Goal: Transaction & Acquisition: Register for event/course

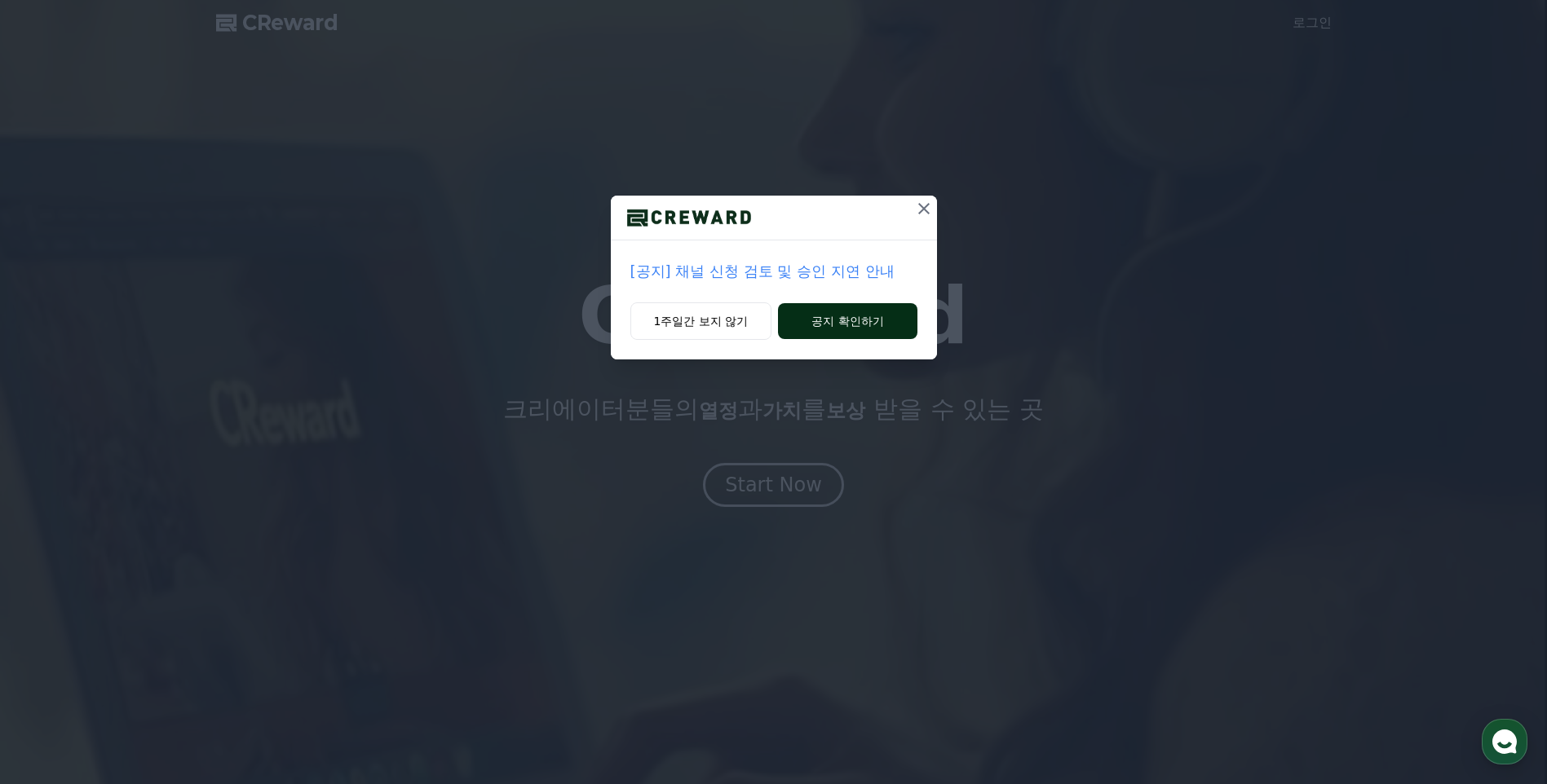
drag, startPoint x: 810, startPoint y: 325, endPoint x: 823, endPoint y: 320, distance: 13.9
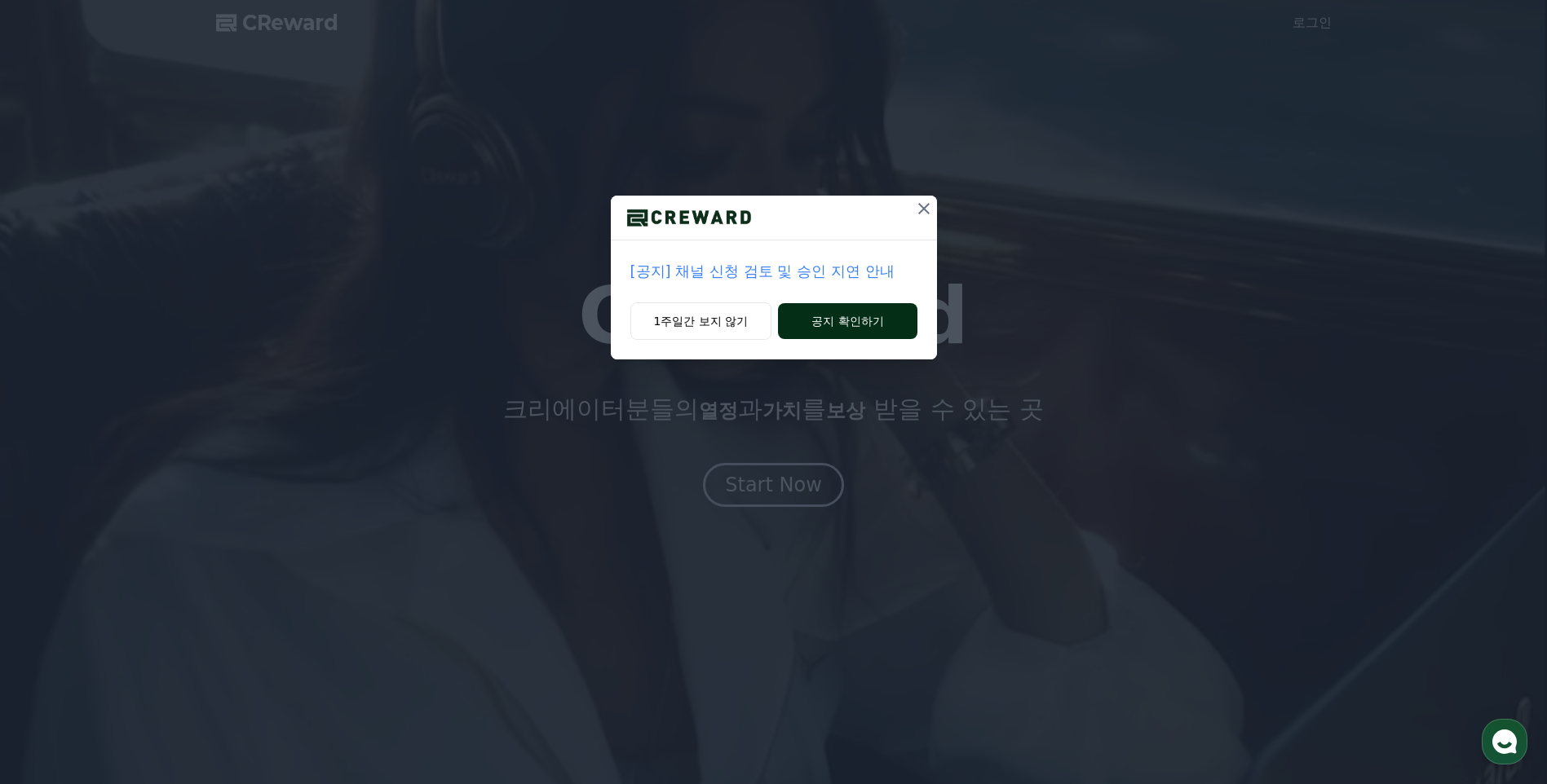
click at [819, 319] on button "공지 확인하기" at bounding box center [847, 320] width 138 height 36
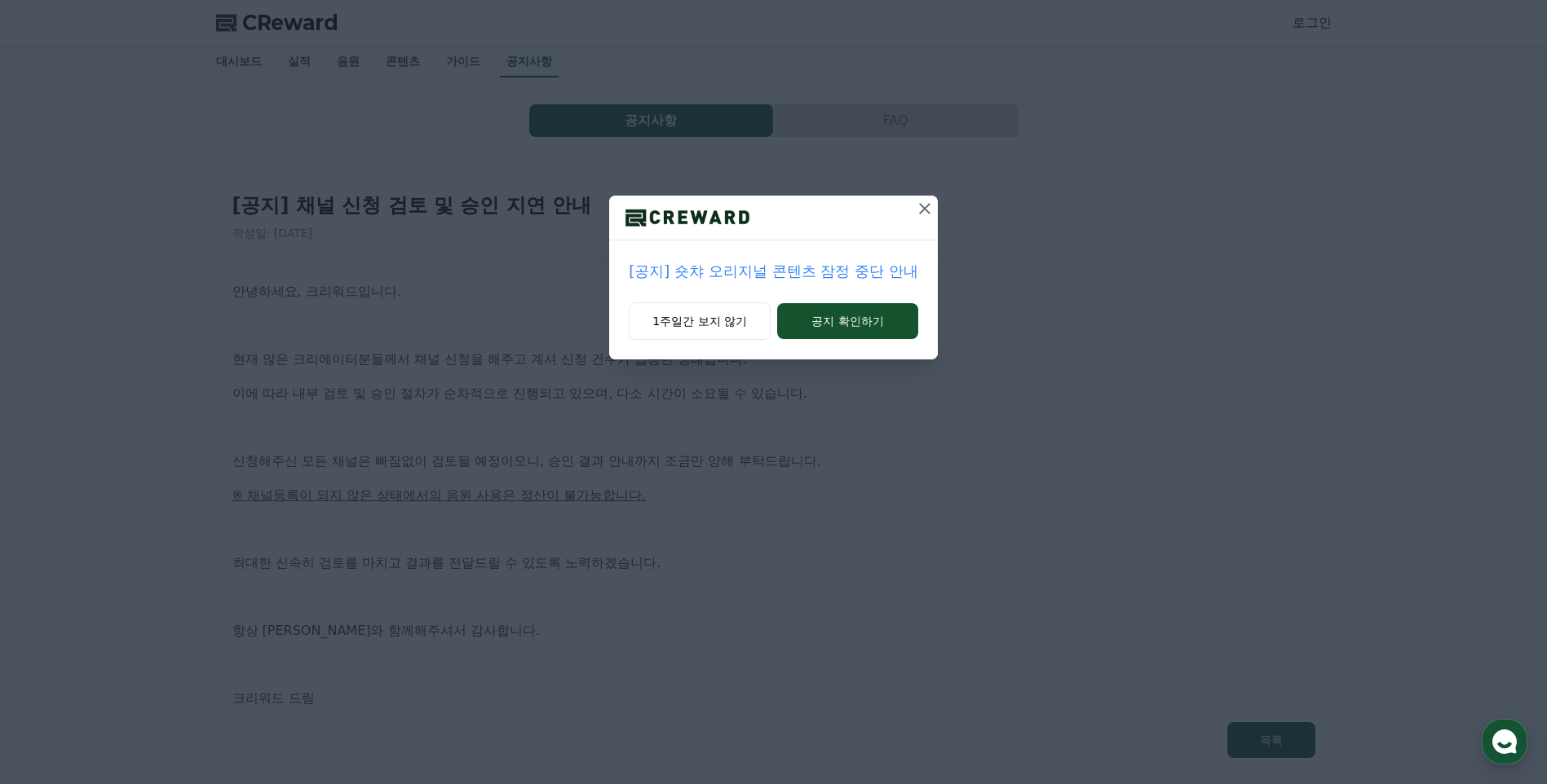
click at [931, 218] on button at bounding box center [924, 208] width 26 height 26
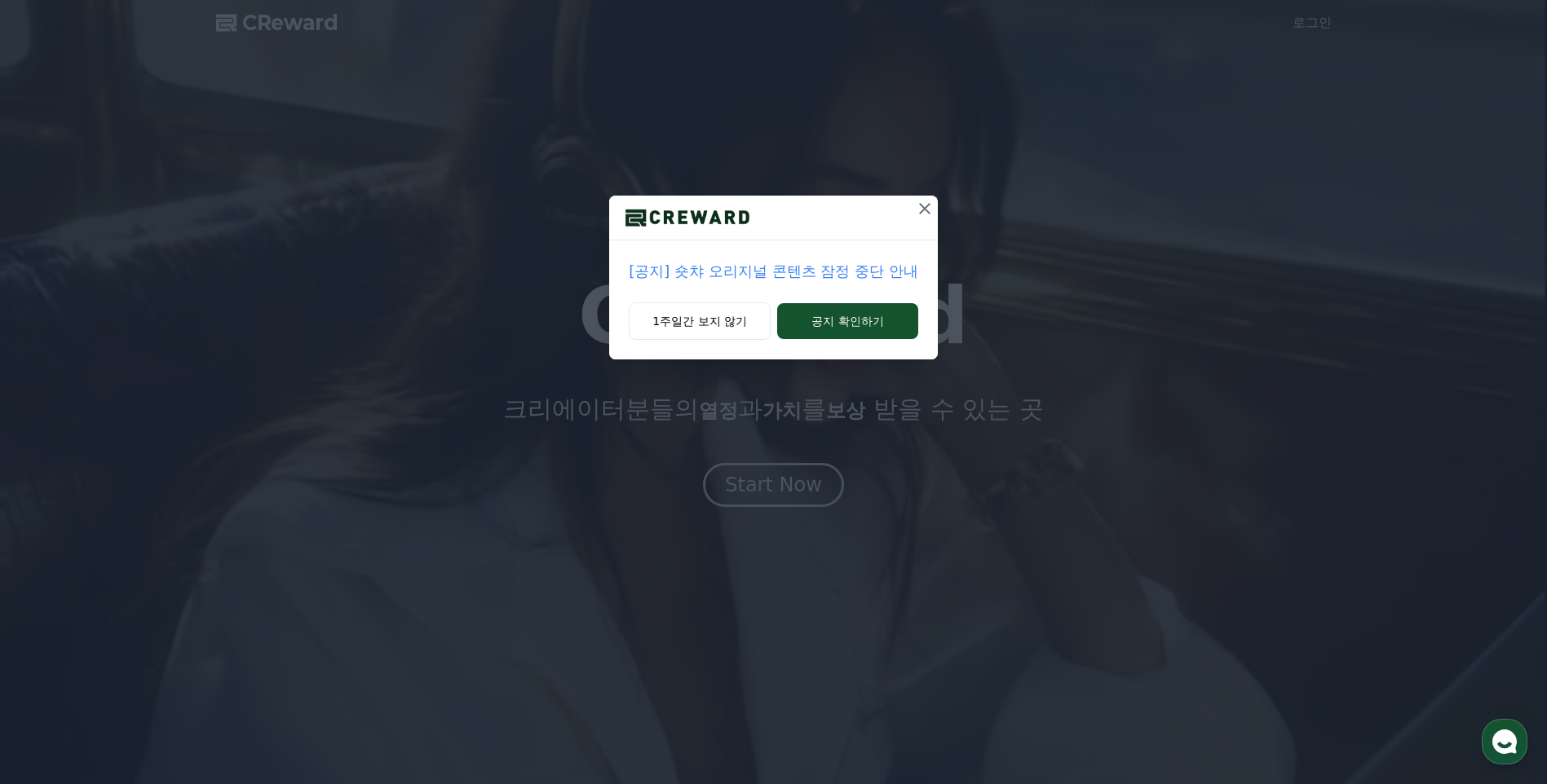
click at [929, 211] on icon at bounding box center [925, 209] width 20 height 20
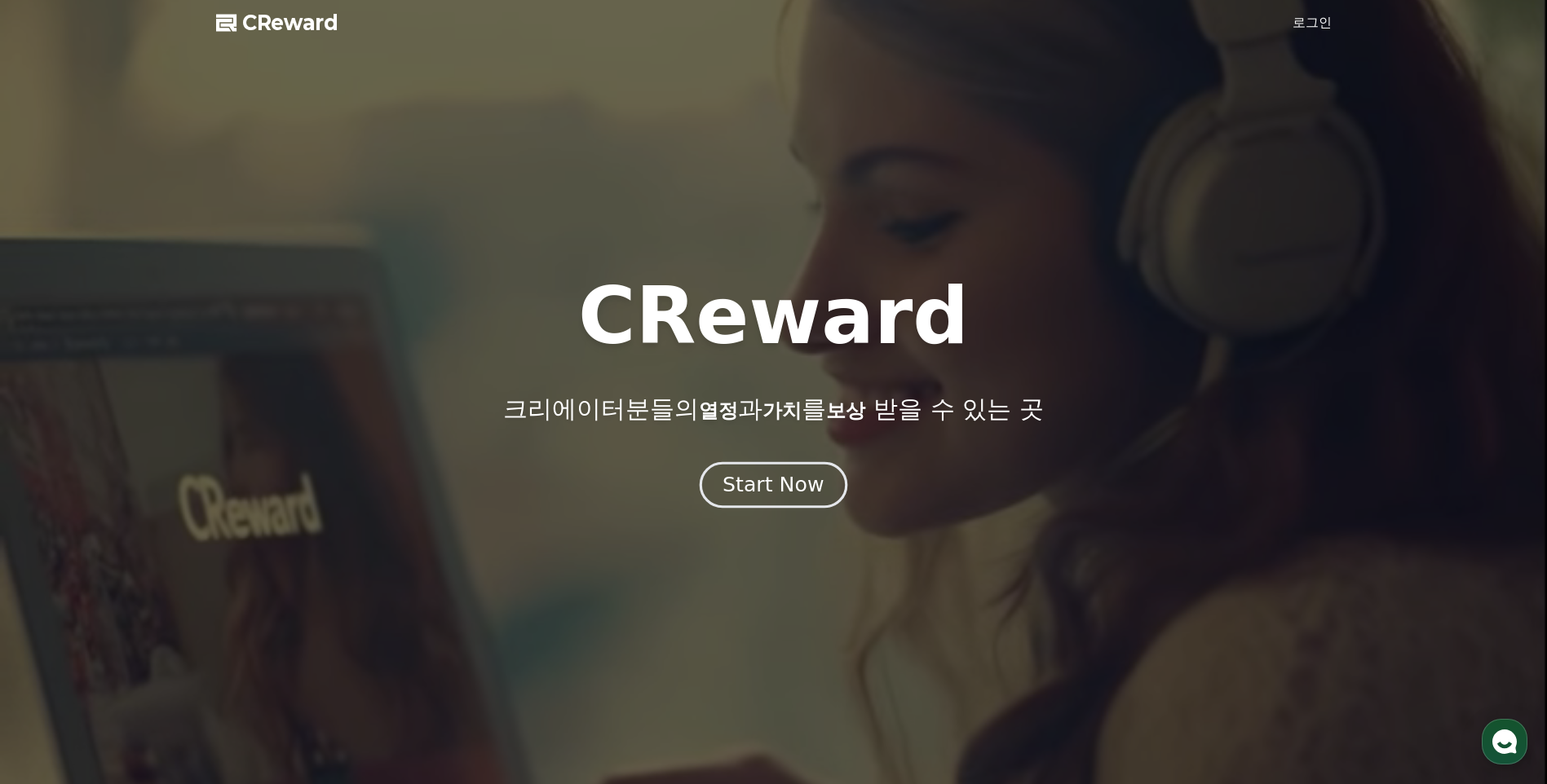
click at [799, 470] on button "Start Now" at bounding box center [773, 485] width 147 height 47
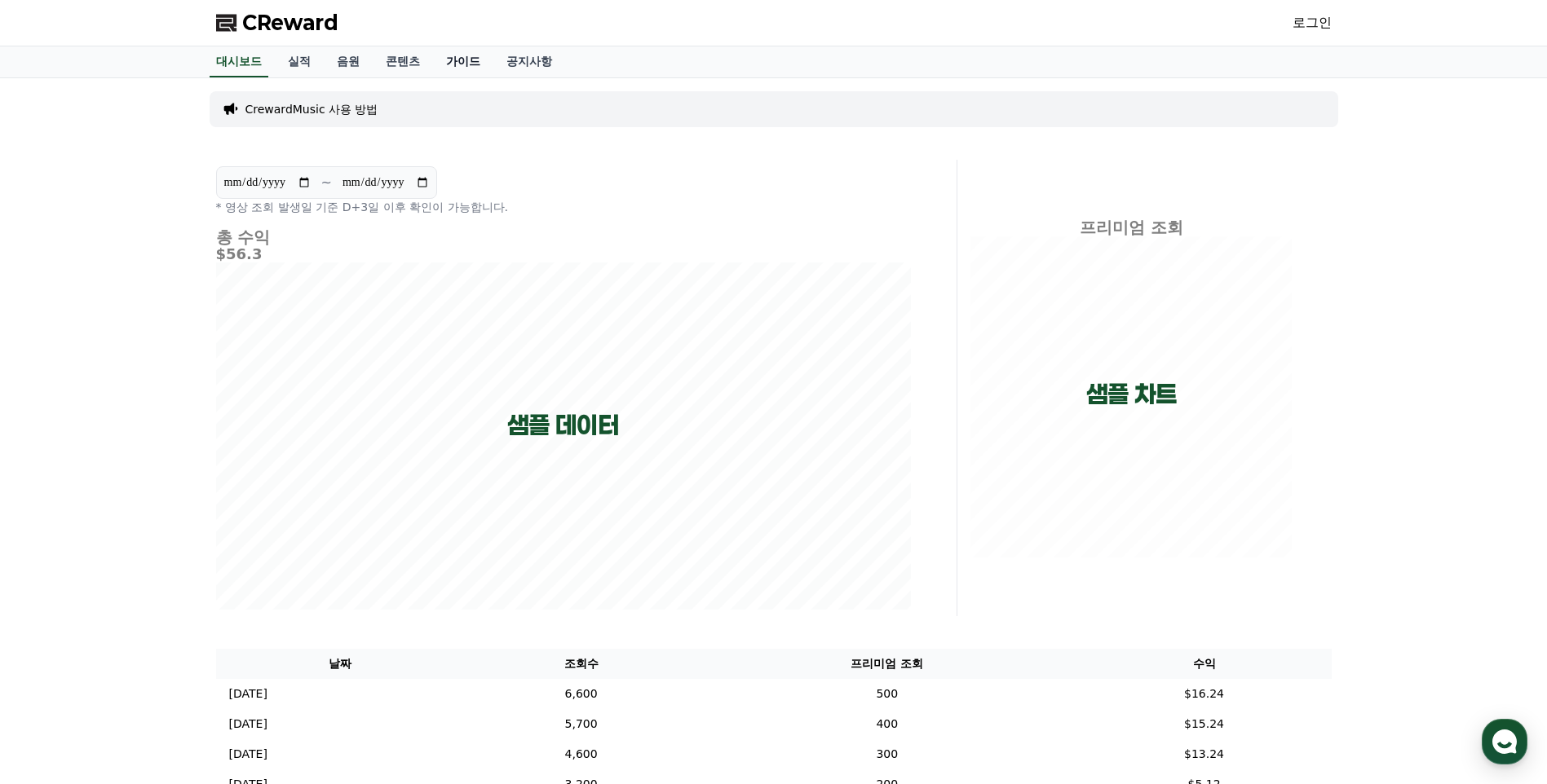
click at [473, 68] on link "가이드" at bounding box center [463, 62] width 60 height 31
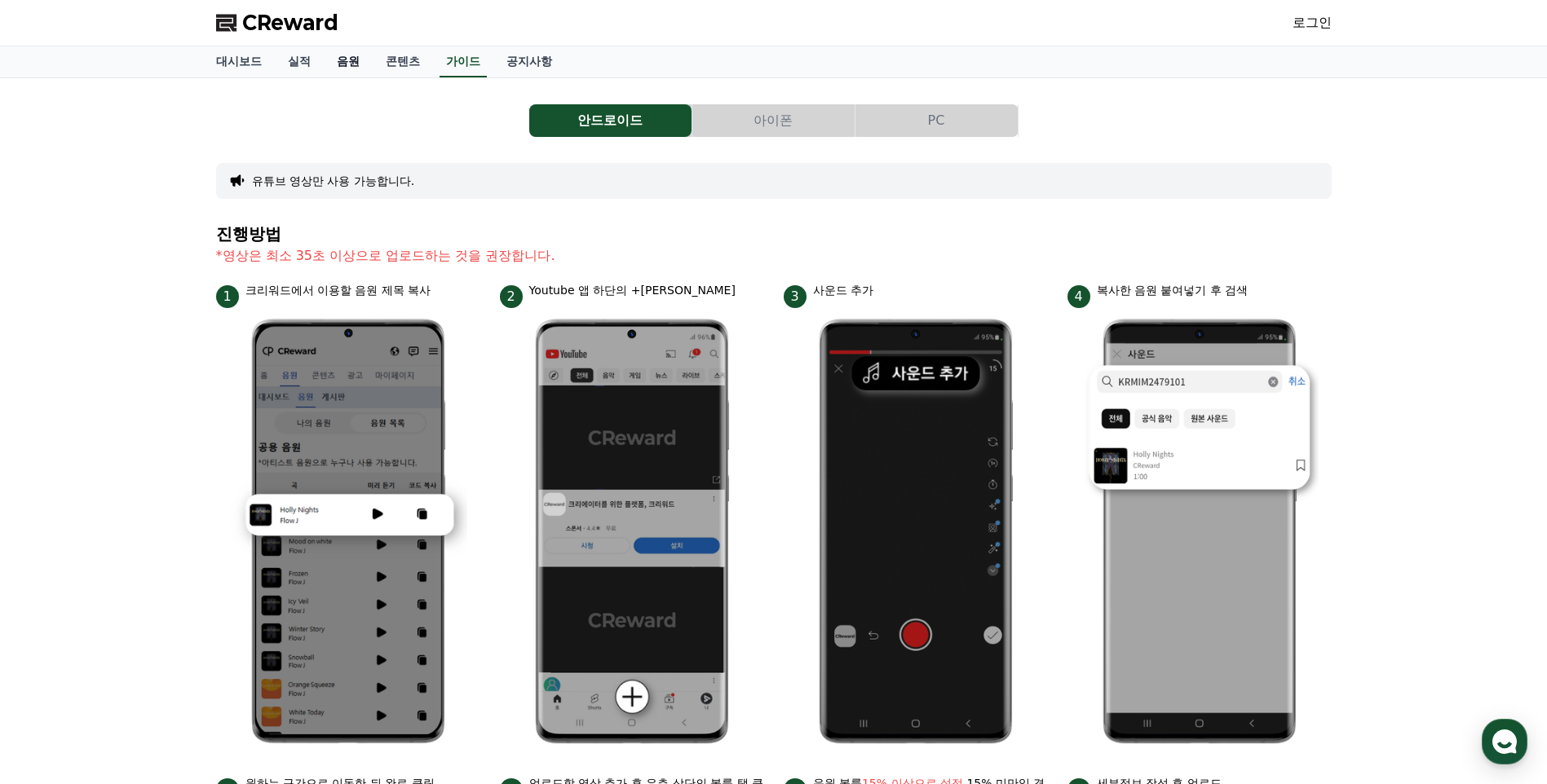
click at [358, 75] on link "음원" at bounding box center [348, 62] width 49 height 31
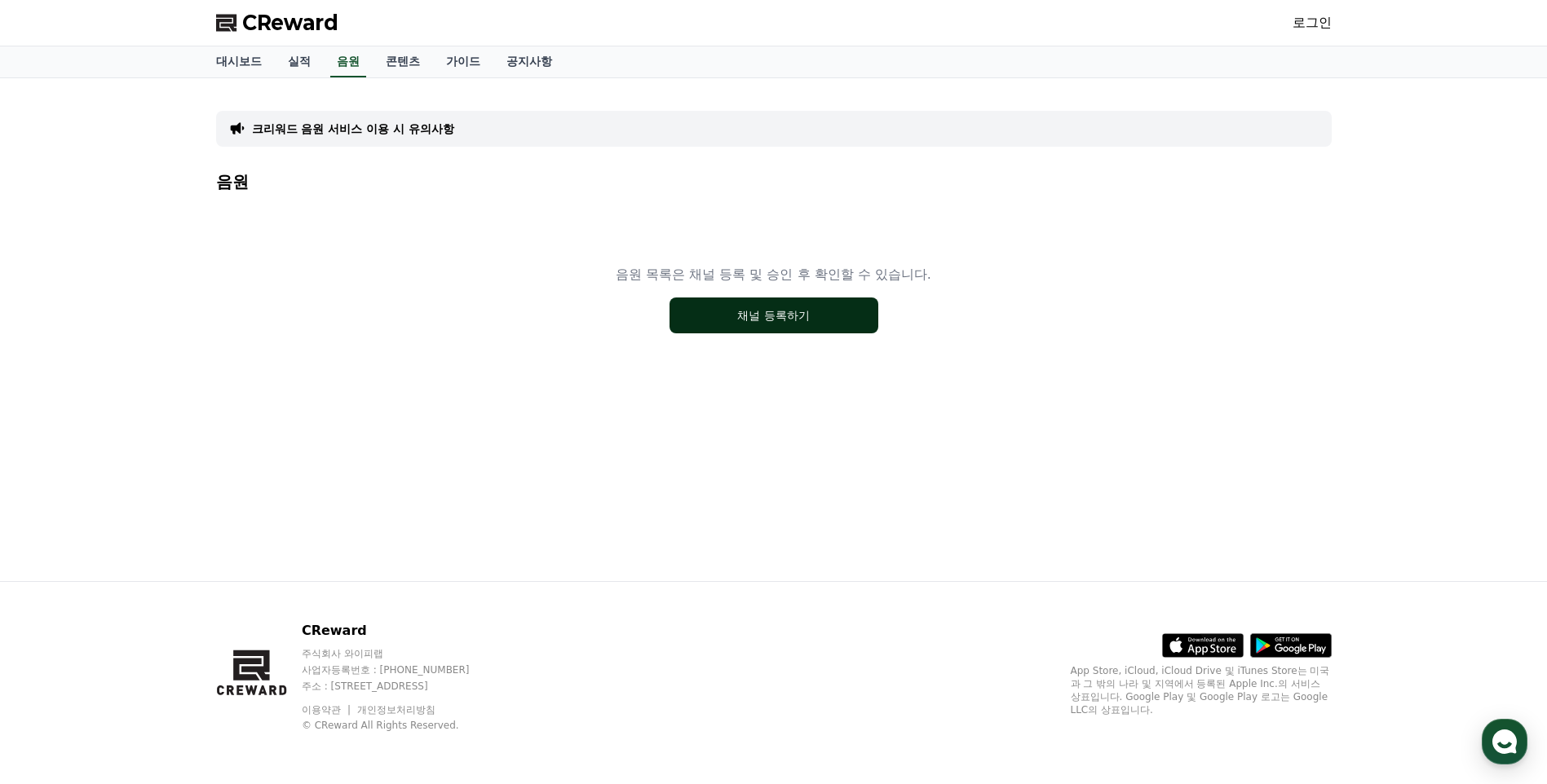
click at [731, 316] on button "채널 등록하기" at bounding box center [774, 315] width 209 height 36
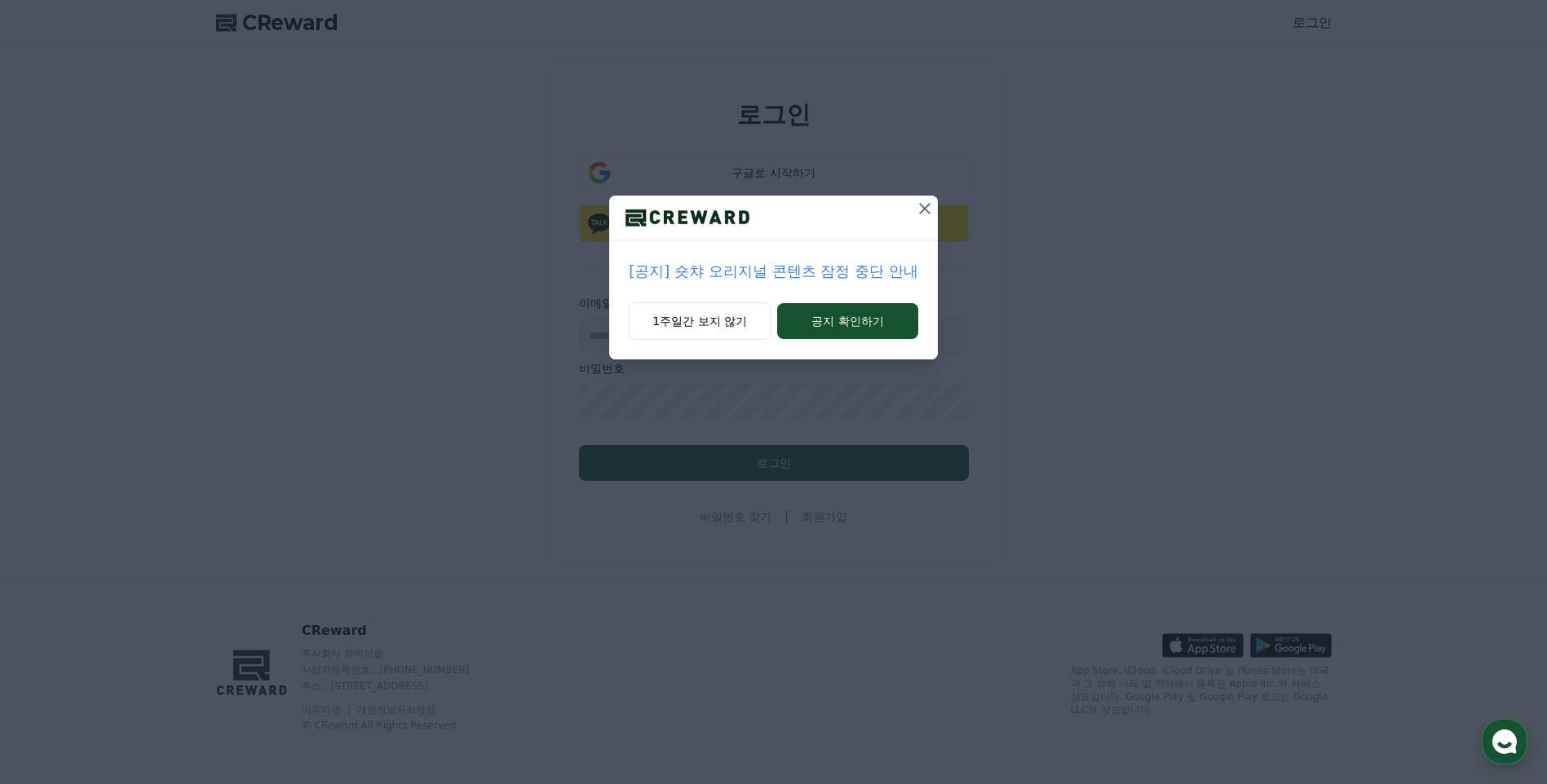
click at [912, 212] on button at bounding box center [924, 208] width 26 height 26
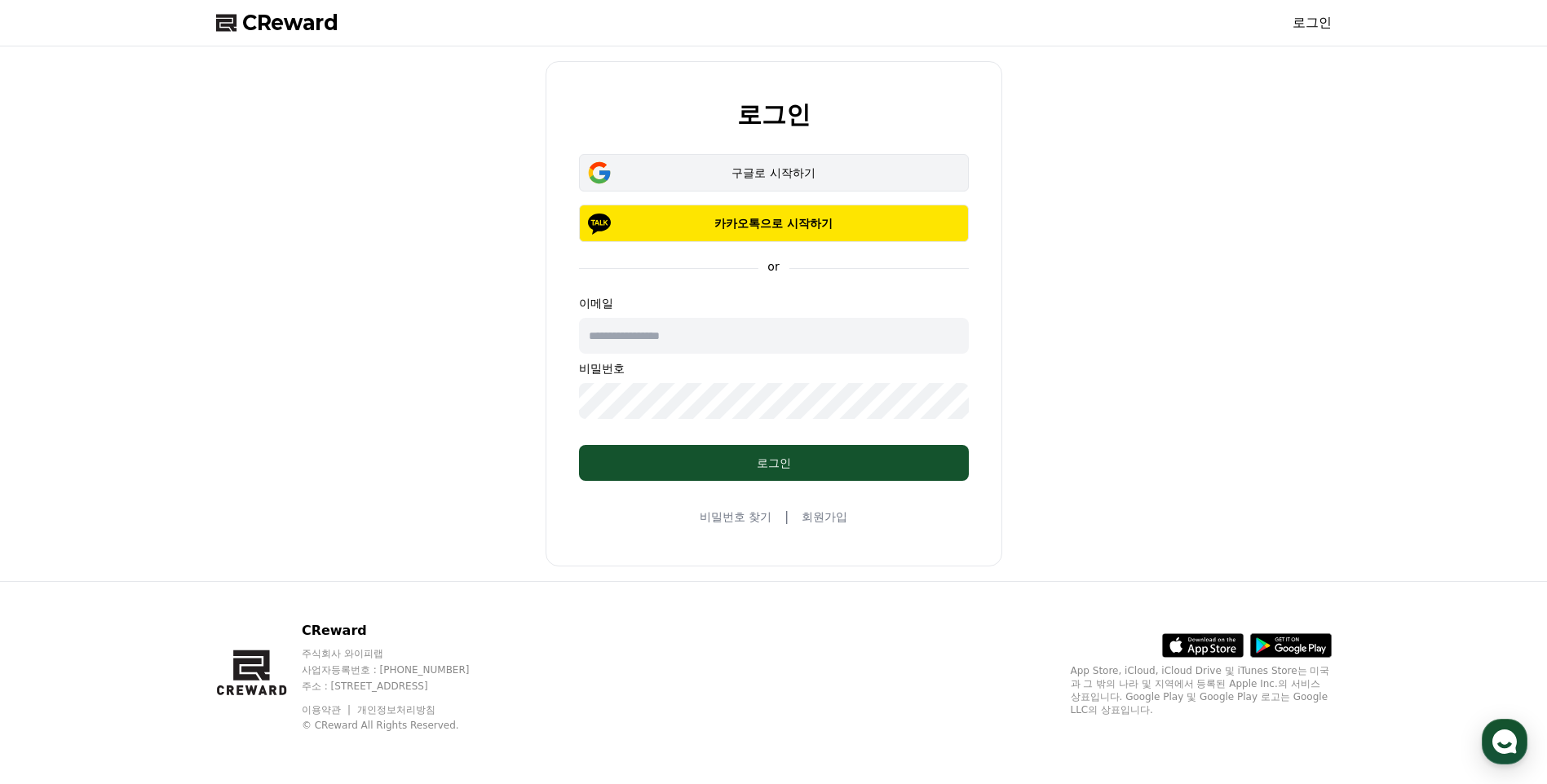
click at [744, 185] on button "구글로 시작하기" at bounding box center [774, 172] width 390 height 37
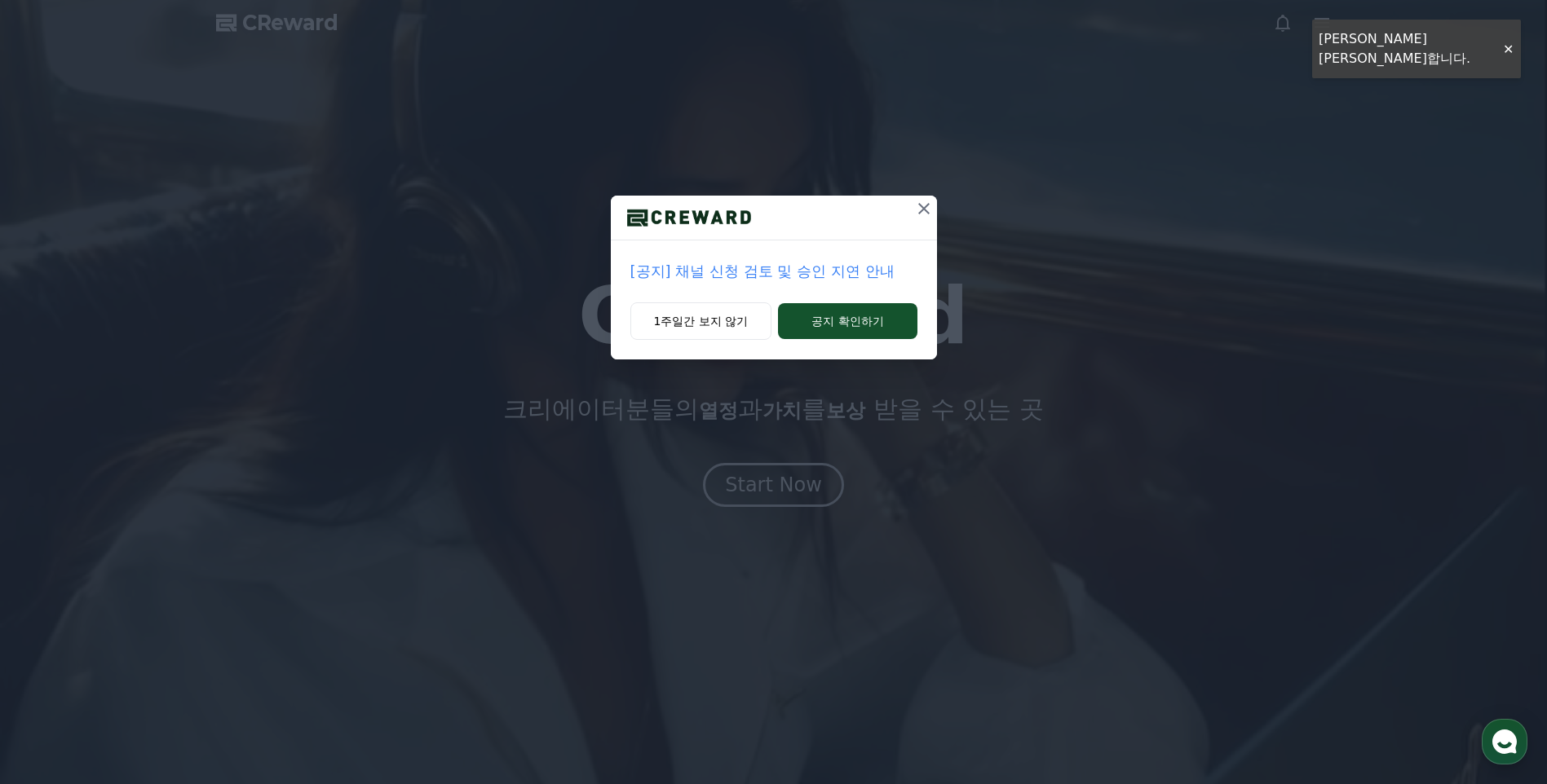
click at [915, 213] on icon at bounding box center [924, 209] width 20 height 20
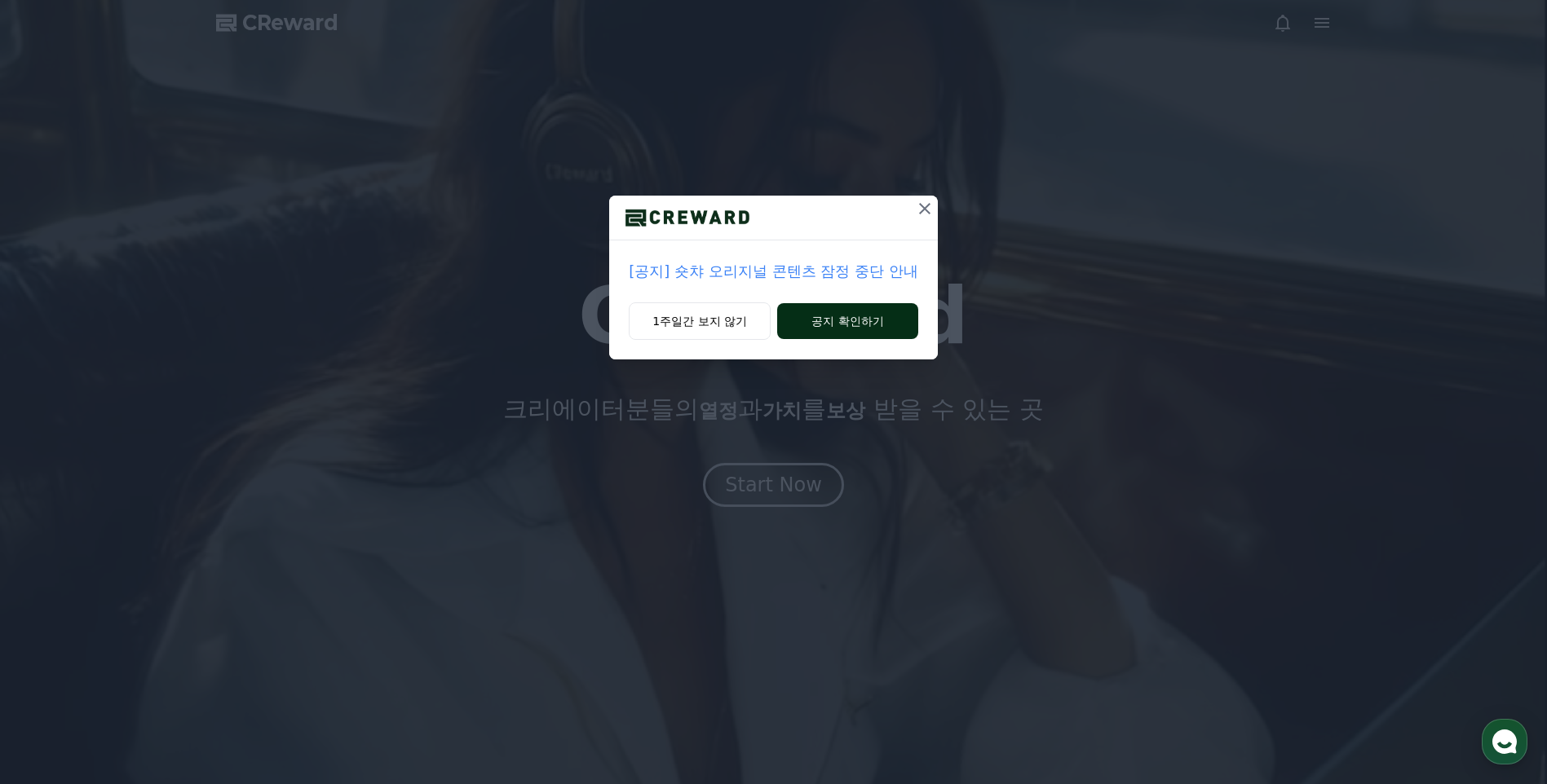
click at [827, 311] on button "공지 확인하기" at bounding box center [847, 320] width 141 height 36
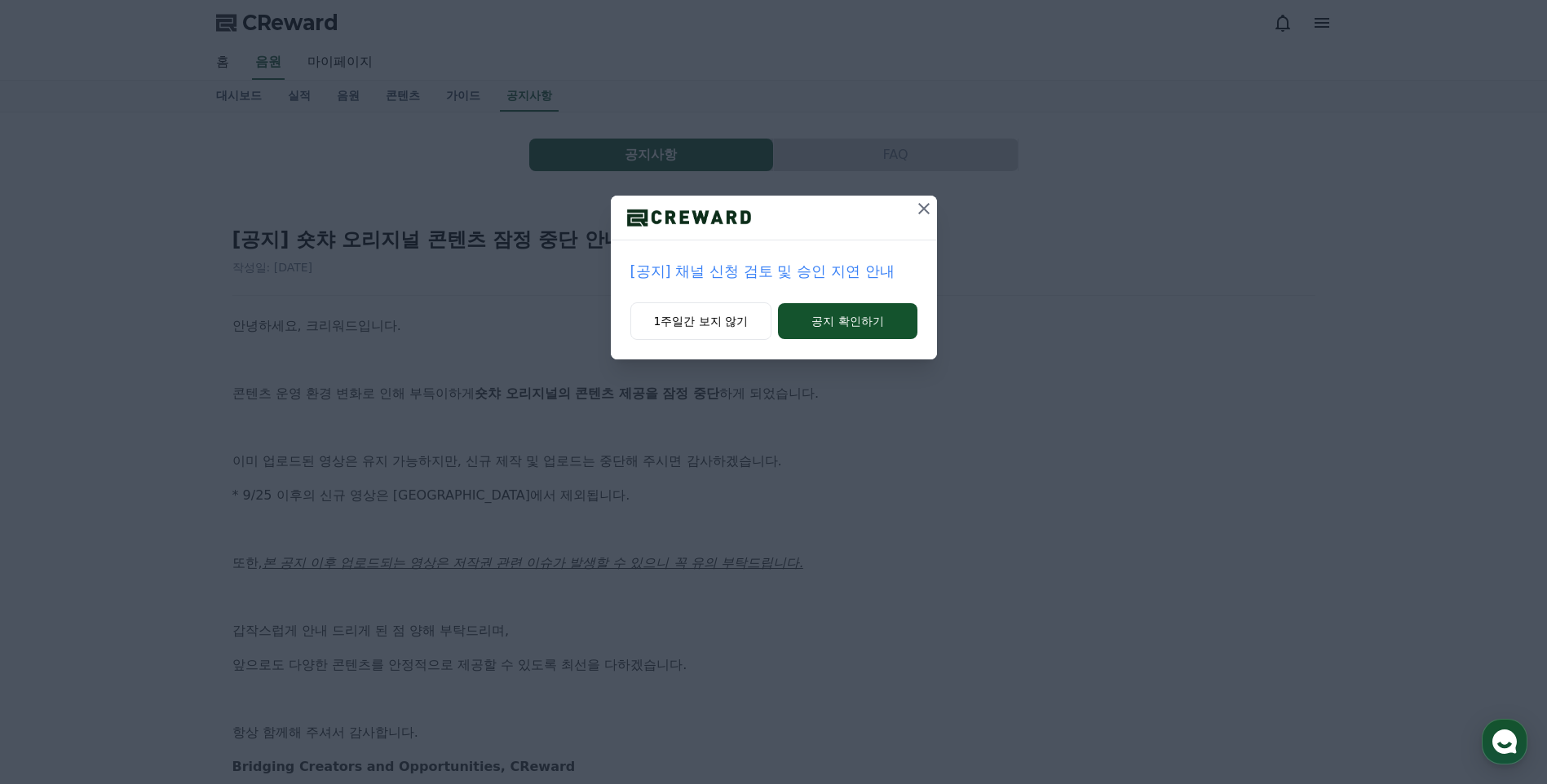
click at [920, 211] on icon at bounding box center [924, 209] width 20 height 20
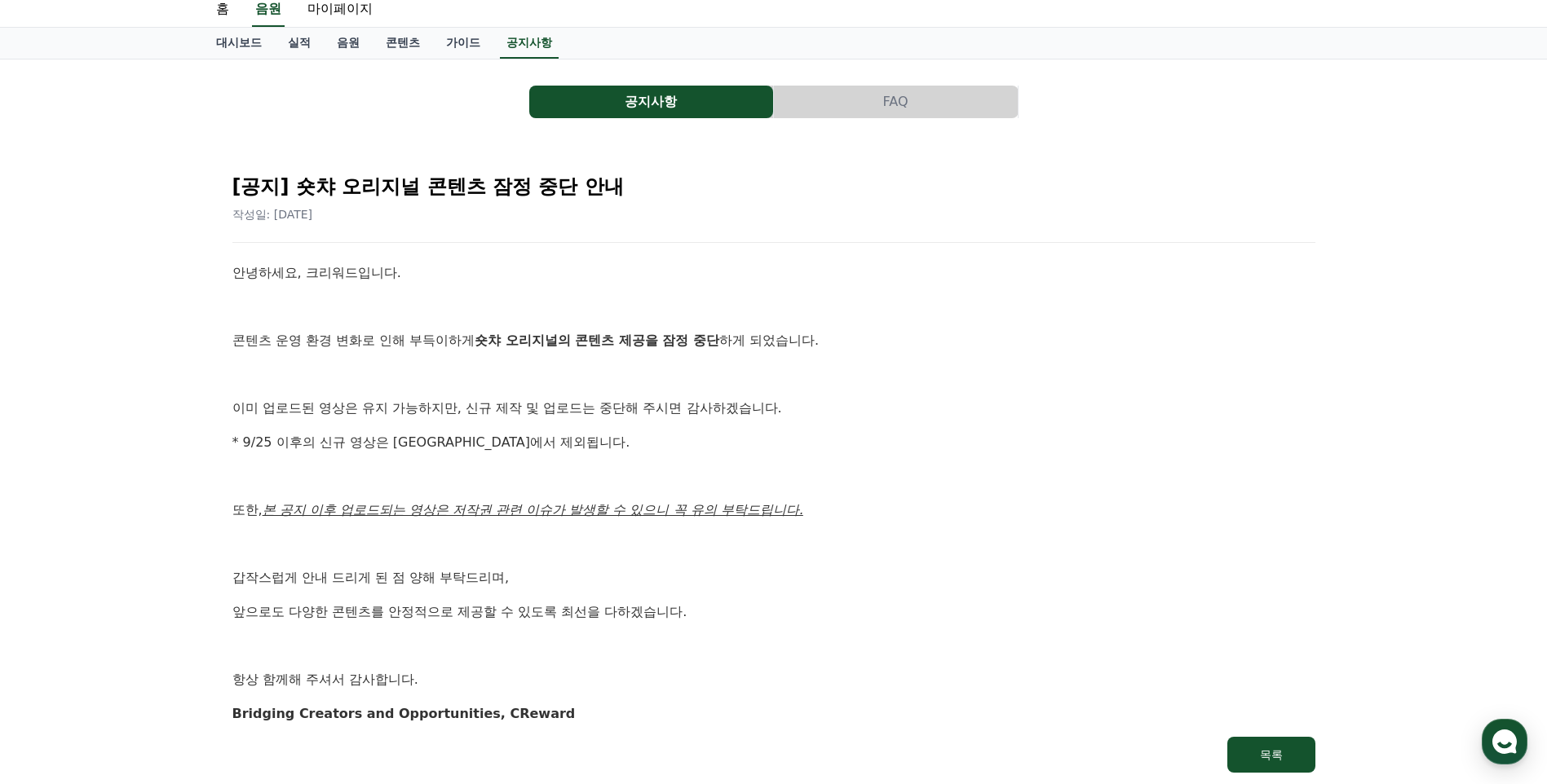
scroll to position [82, 0]
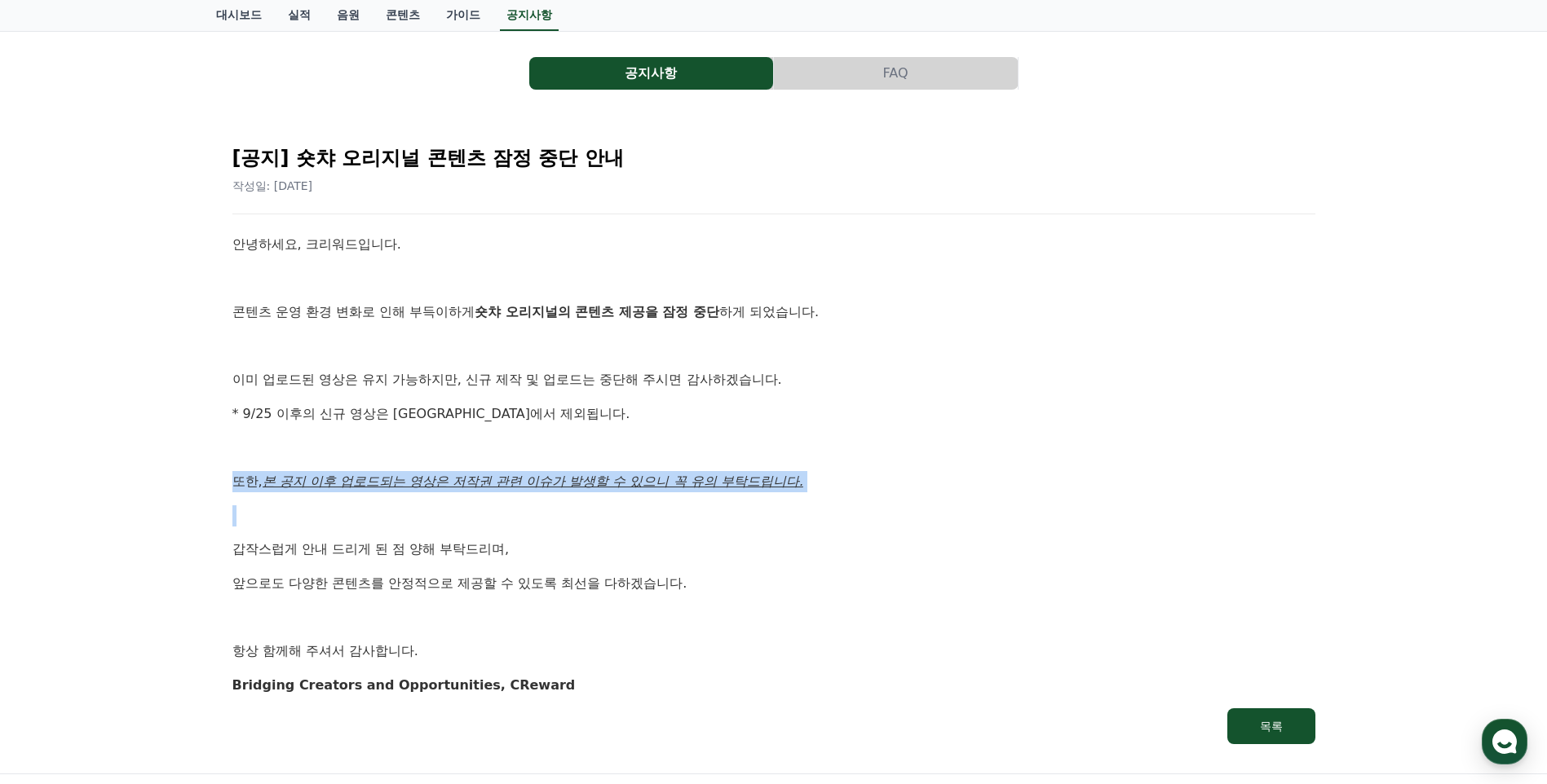
drag, startPoint x: 237, startPoint y: 479, endPoint x: 473, endPoint y: 521, distance: 239.7
click at [473, 521] on div "안녕하세요, 크리워드입니다. 콘텐츠 운영 환경 변화로 인해 부득이하게 숏챠 오리지널의 콘텐츠 제공을 잠정 중단 하게 되었습니다. 이미 업로드된…" at bounding box center [774, 464] width 1083 height 461
drag, startPoint x: 473, startPoint y: 521, endPoint x: 378, endPoint y: 539, distance: 96.7
click at [439, 522] on p at bounding box center [774, 515] width 1083 height 21
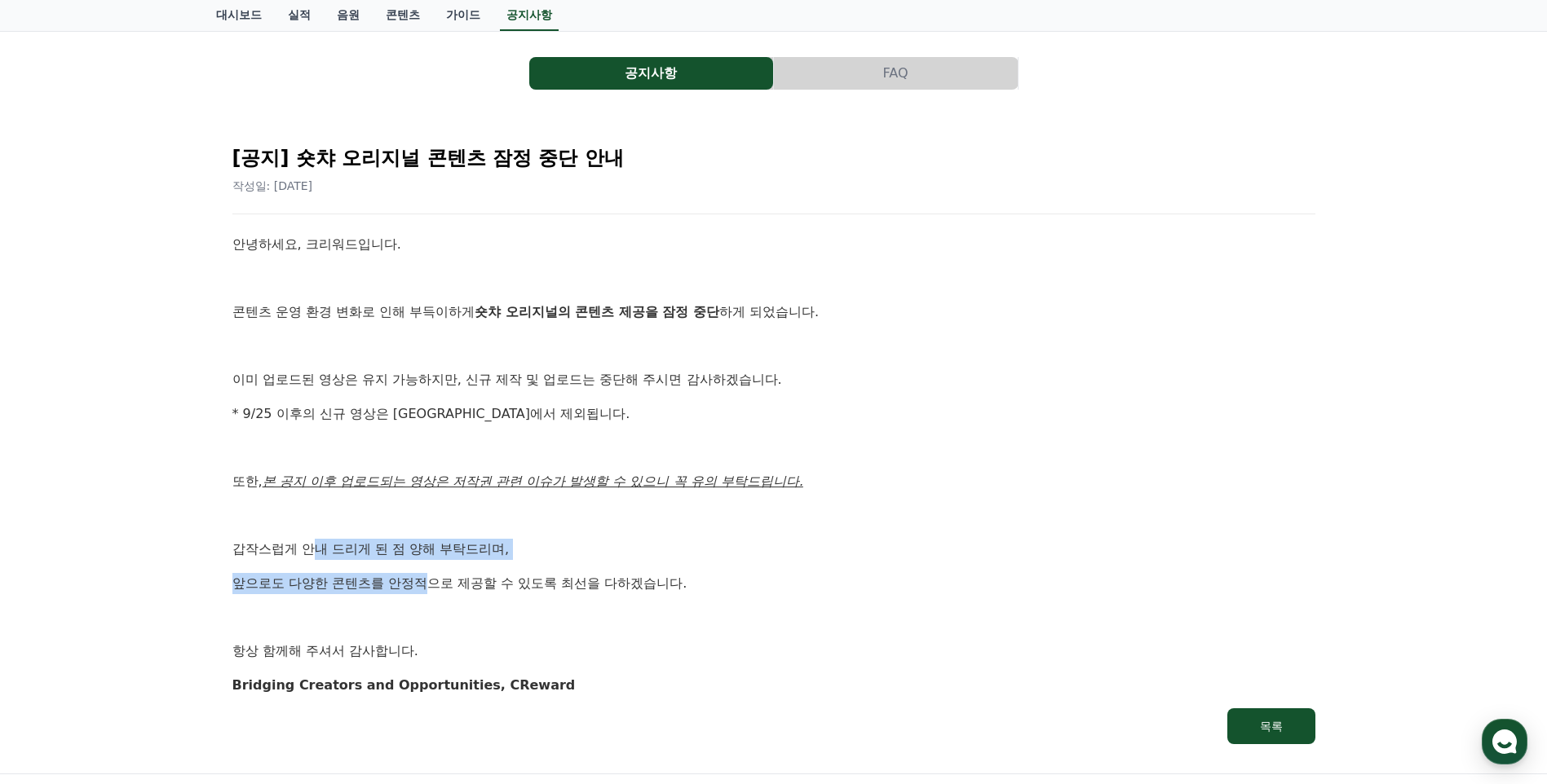
drag, startPoint x: 315, startPoint y: 552, endPoint x: 430, endPoint y: 568, distance: 116.1
click at [430, 568] on div "안녕하세요, 크리워드입니다. 콘텐츠 운영 환경 변화로 인해 부득이하게 숏챠 오리지널의 콘텐츠 제공을 잠정 중단 하게 되었습니다. 이미 업로드된…" at bounding box center [774, 464] width 1083 height 461
drag, startPoint x: 430, startPoint y: 568, endPoint x: 460, endPoint y: 604, distance: 46.9
click at [462, 599] on div "안녕하세요, 크리워드입니다. 콘텐츠 운영 환경 변화로 인해 부득이하게 숏챠 오리지널의 콘텐츠 제공을 잠정 중단 하게 되었습니다. 이미 업로드된…" at bounding box center [774, 464] width 1083 height 461
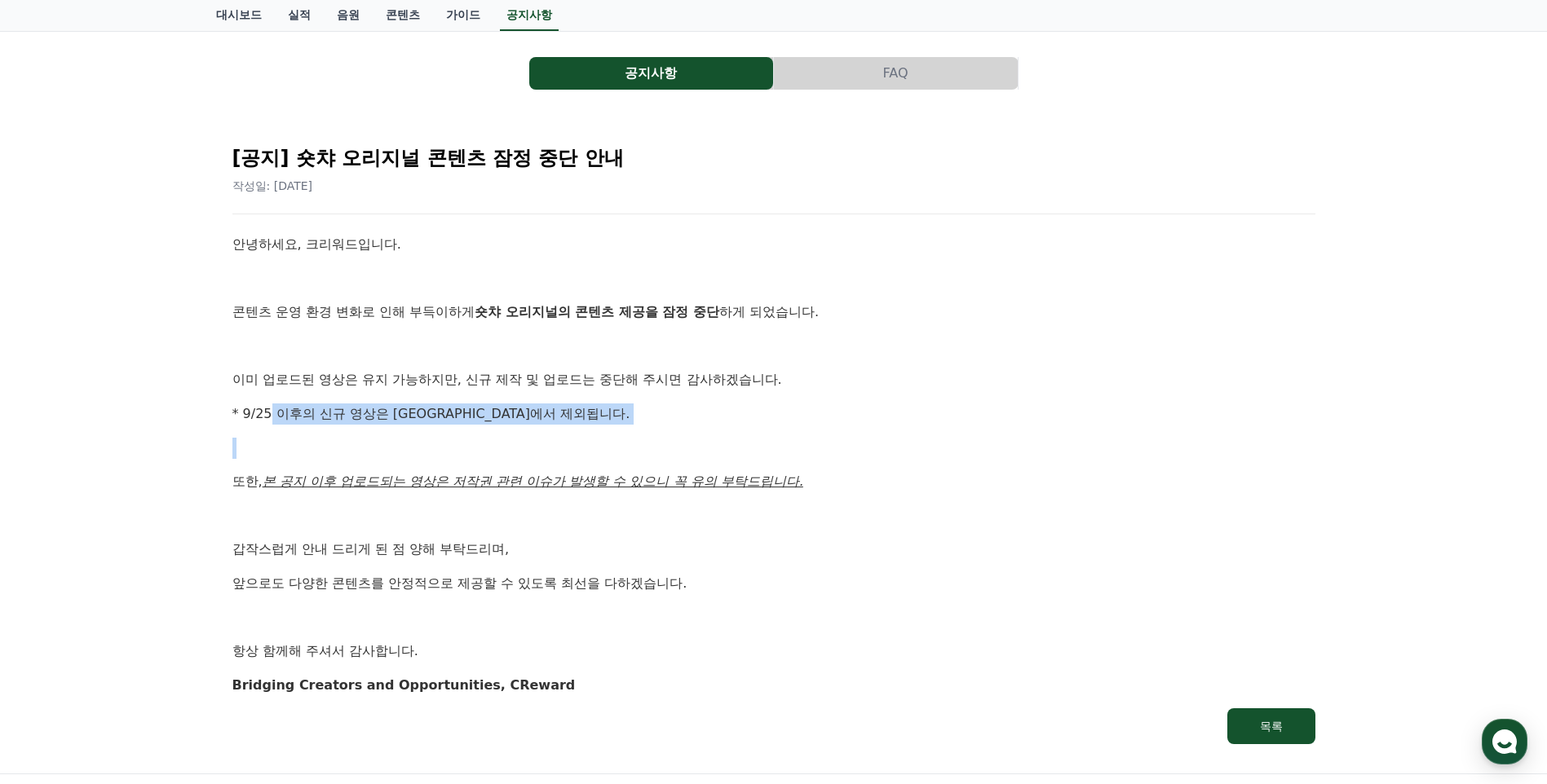
drag, startPoint x: 270, startPoint y: 414, endPoint x: 434, endPoint y: 429, distance: 164.7
click at [434, 429] on div "안녕하세요, 크리워드입니다. 콘텐츠 운영 환경 변화로 인해 부득이하게 숏챠 오리지널의 콘텐츠 제공을 잠정 중단 하게 되었습니다. 이미 업로드된…" at bounding box center [774, 464] width 1083 height 461
drag, startPoint x: 434, startPoint y: 429, endPoint x: 422, endPoint y: 439, distance: 15.6
click at [433, 432] on div "안녕하세요, 크리워드입니다. 콘텐츠 운영 환경 변화로 인해 부득이하게 숏챠 오리지널의 콘텐츠 제공을 잠정 중단 하게 되었습니다. 이미 업로드된…" at bounding box center [774, 464] width 1083 height 461
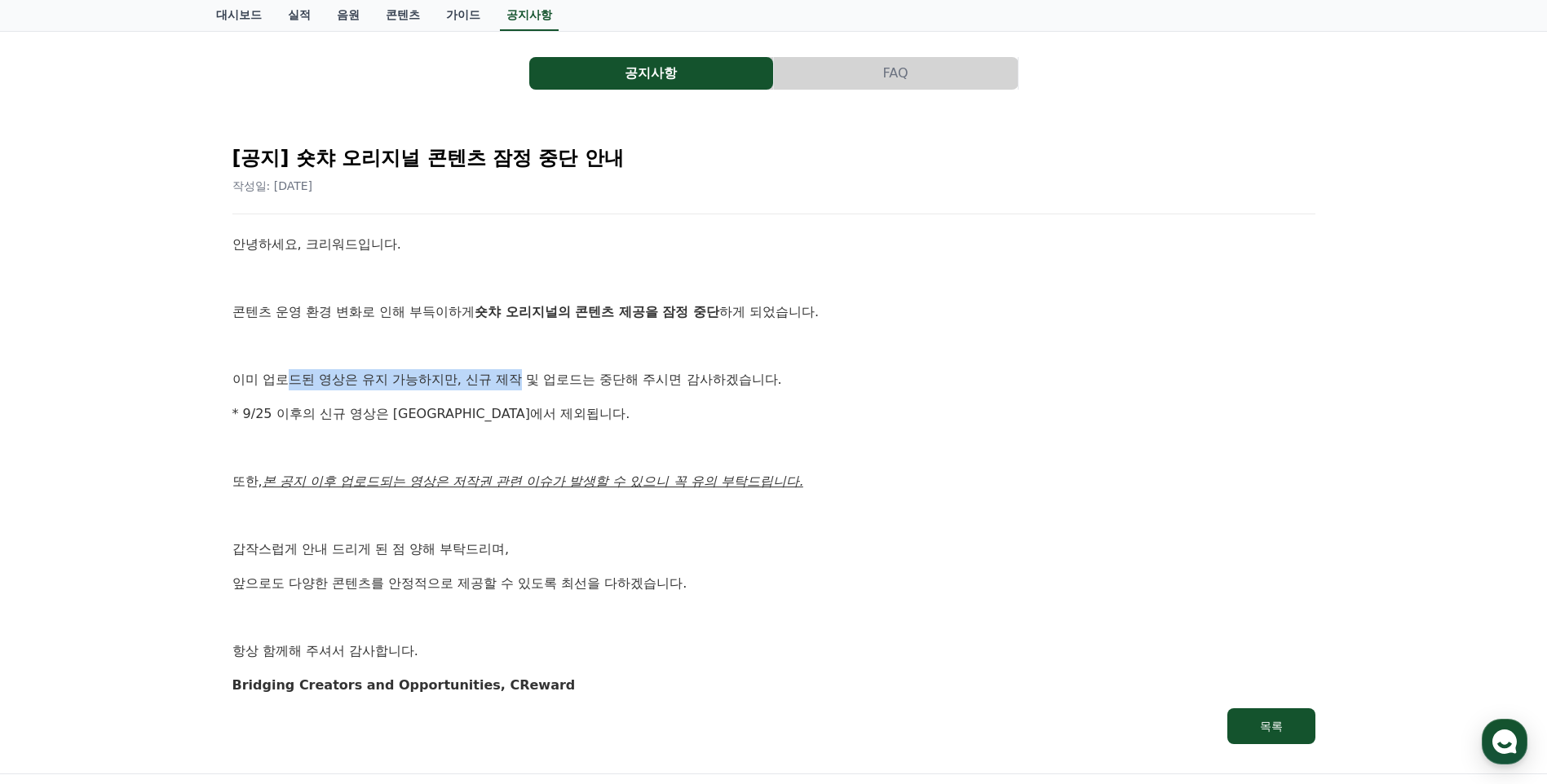
drag, startPoint x: 398, startPoint y: 372, endPoint x: 519, endPoint y: 374, distance: 121.0
click at [519, 374] on p "이미 업로드된 영상은 유지 가능하지만, 신규 제작 및 업로드는 중단해 주시면 감사하겠습니다." at bounding box center [774, 380] width 1083 height 21
drag, startPoint x: 519, startPoint y: 375, endPoint x: 577, endPoint y: 414, distance: 69.9
click at [577, 412] on p "* 9/25 이후의 신규 영상은 정산에서 제외됩니다." at bounding box center [774, 414] width 1083 height 21
